Goal: Navigation & Orientation: Find specific page/section

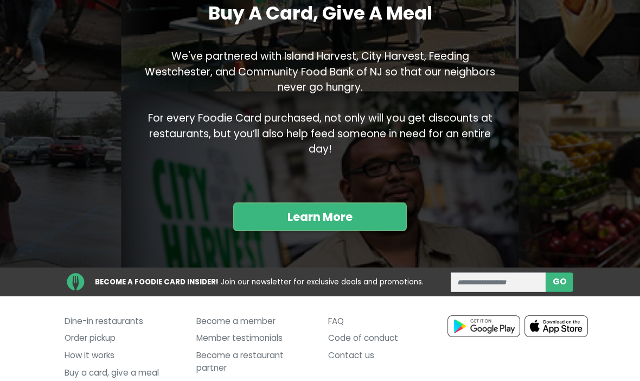
scroll to position [983, 0]
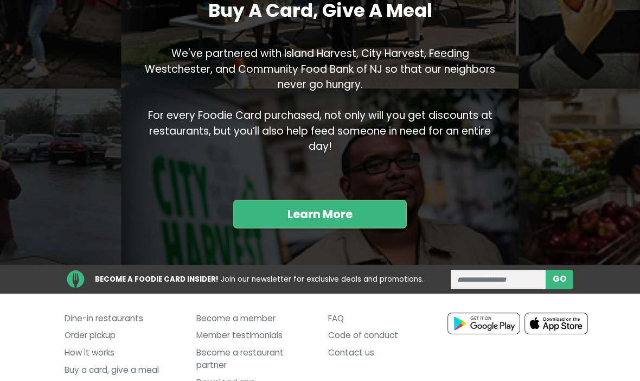
click at [359, 345] on link "Contact us" at bounding box center [386, 353] width 116 height 17
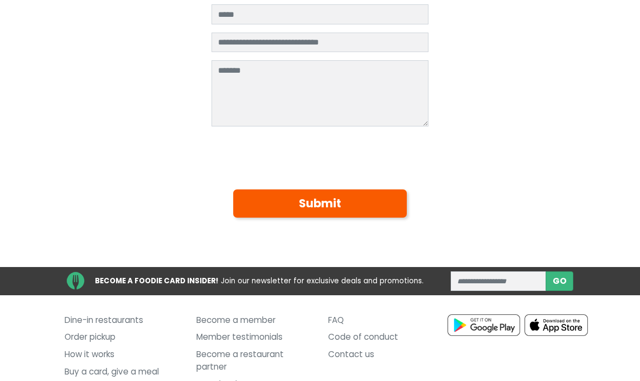
scroll to position [242, 0]
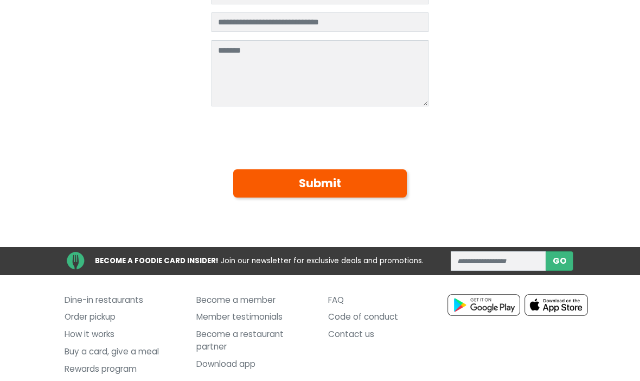
click at [358, 335] on link "Contact us" at bounding box center [386, 334] width 116 height 17
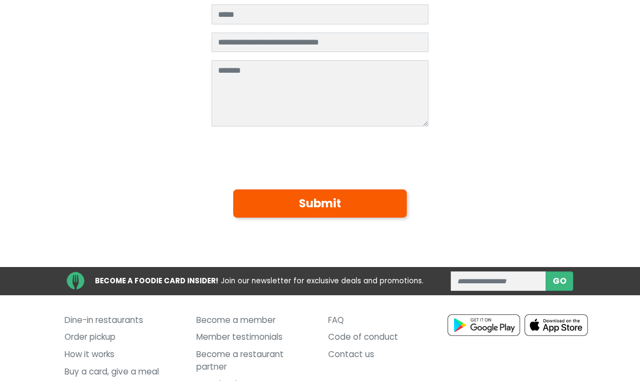
scroll to position [242, 0]
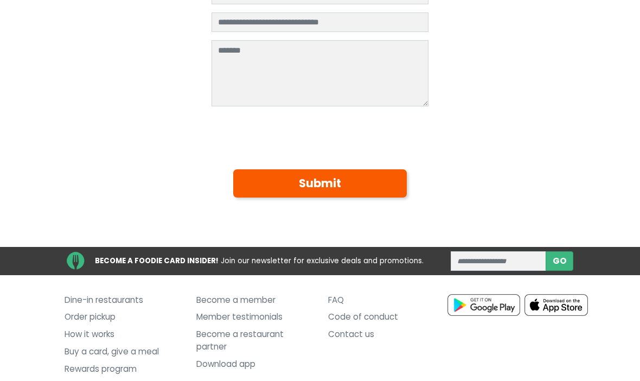
click at [379, 312] on link "Code of conduct" at bounding box center [386, 317] width 116 height 17
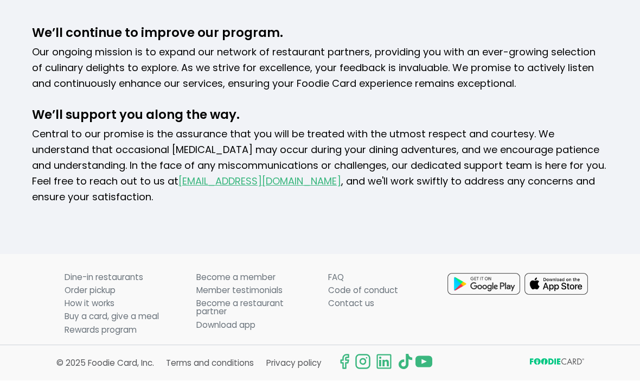
scroll to position [1555, 0]
